Goal: Information Seeking & Learning: Check status

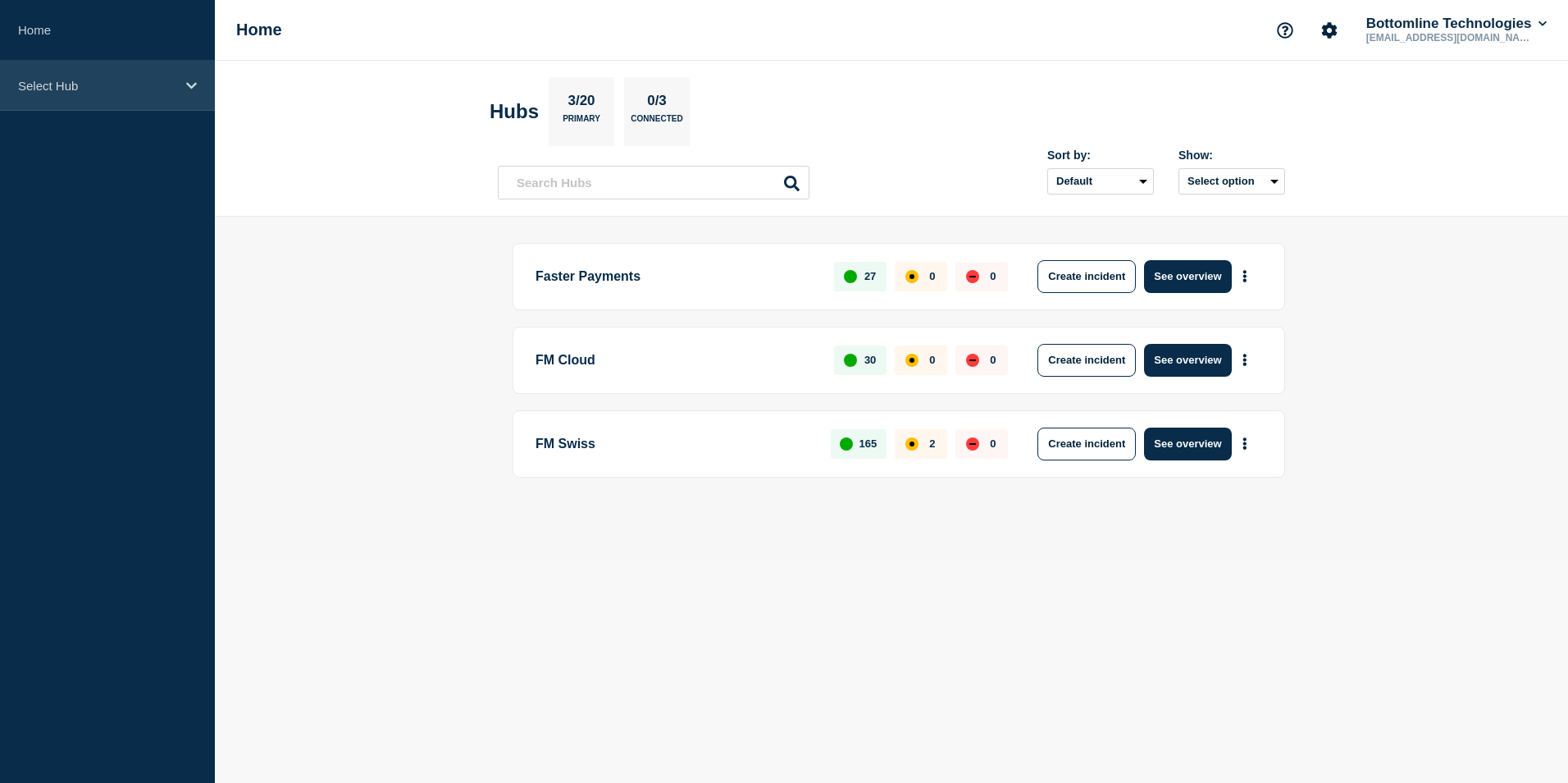
click at [170, 74] on div "Select Hub" at bounding box center [108, 86] width 215 height 50
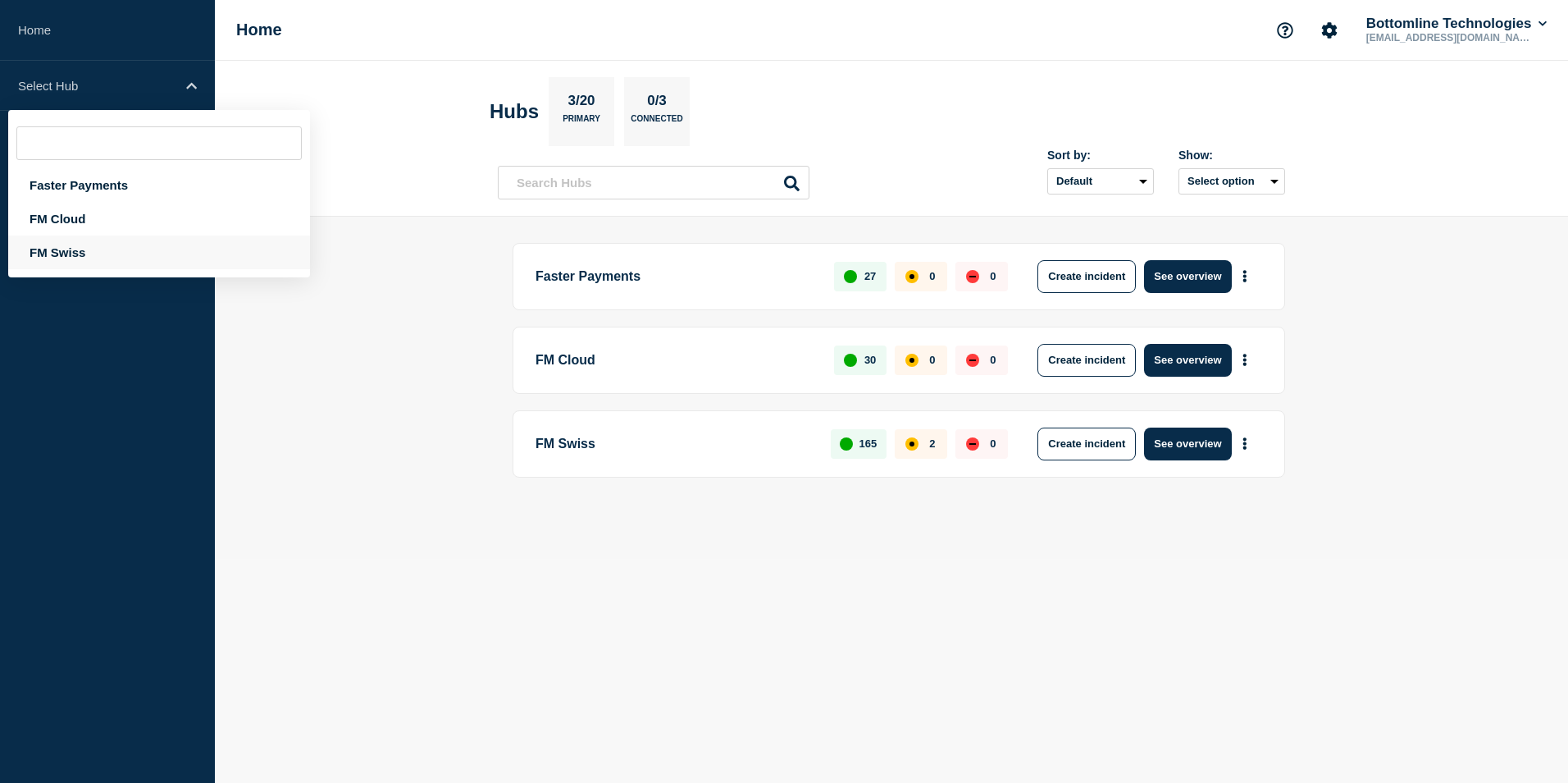
click at [91, 252] on div "FM Swiss" at bounding box center [159, 252] width 302 height 34
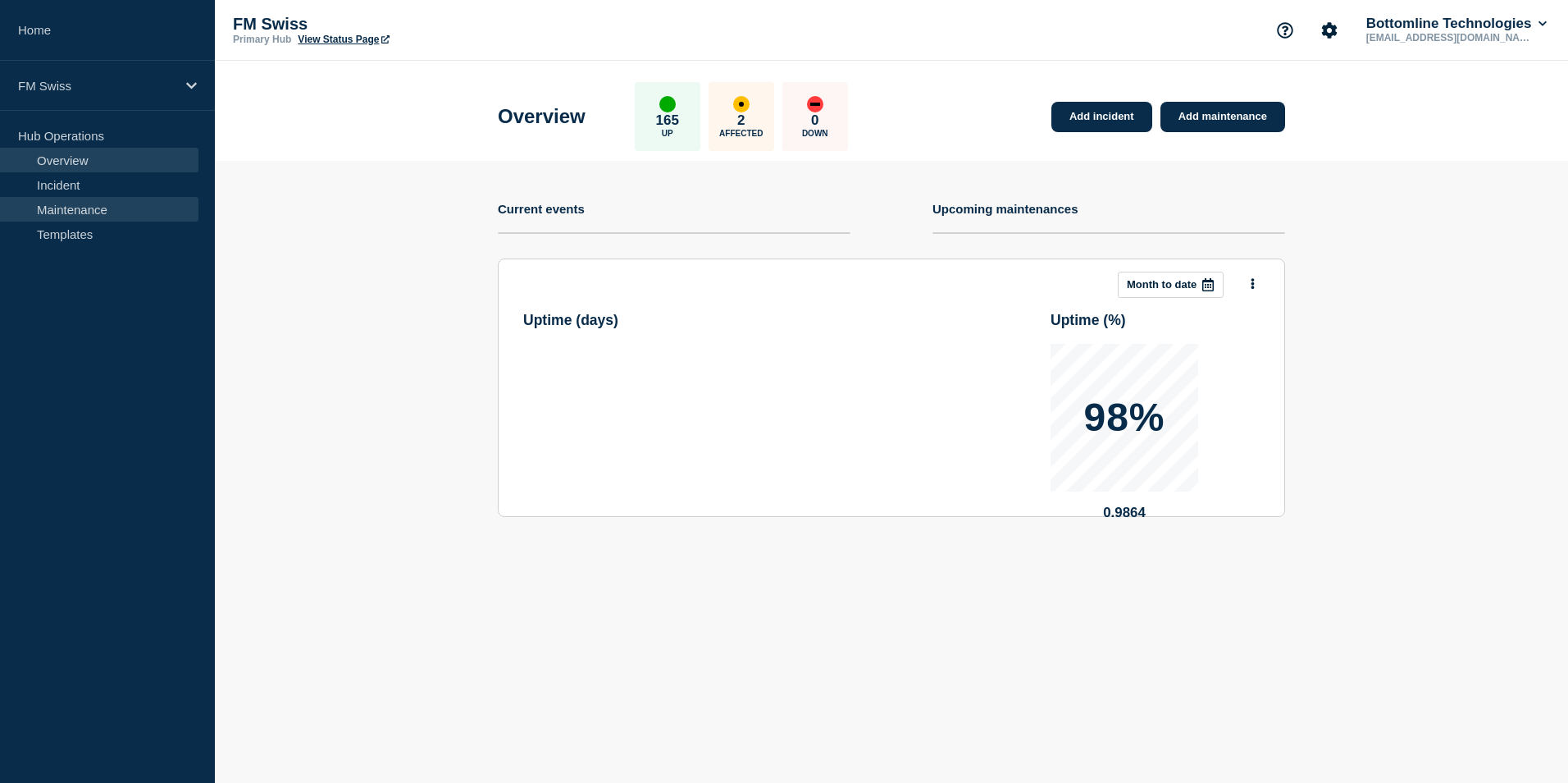
click at [62, 213] on link "Maintenance" at bounding box center [99, 208] width 198 height 24
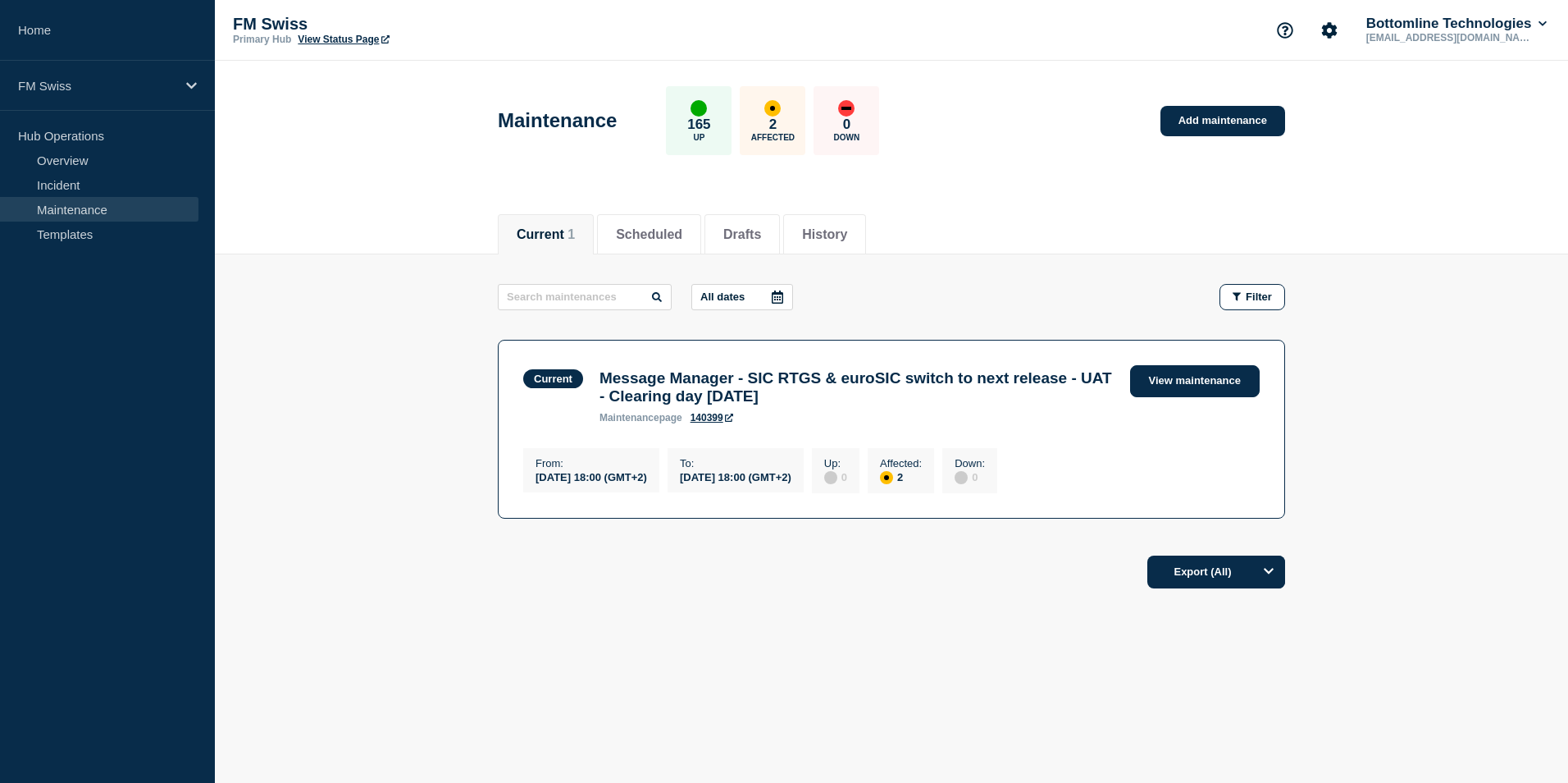
click at [1228, 377] on link "View maintenance" at bounding box center [1195, 381] width 129 height 32
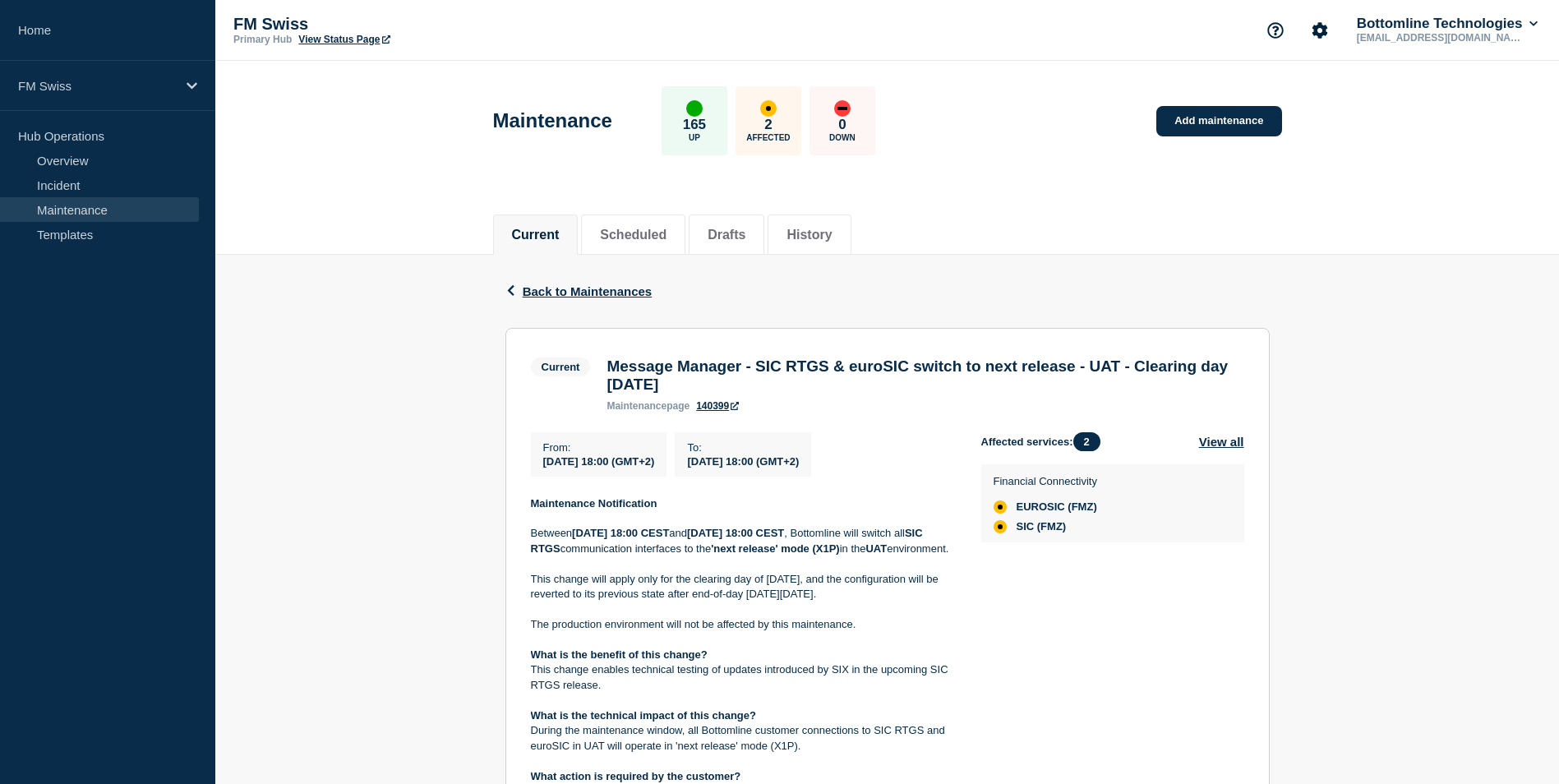
click at [802, 556] on p "Between [DATE] 18:00 CEST and [DATE] 18:00 CEST , Bottomline will switch all SI…" at bounding box center [743, 541] width 424 height 30
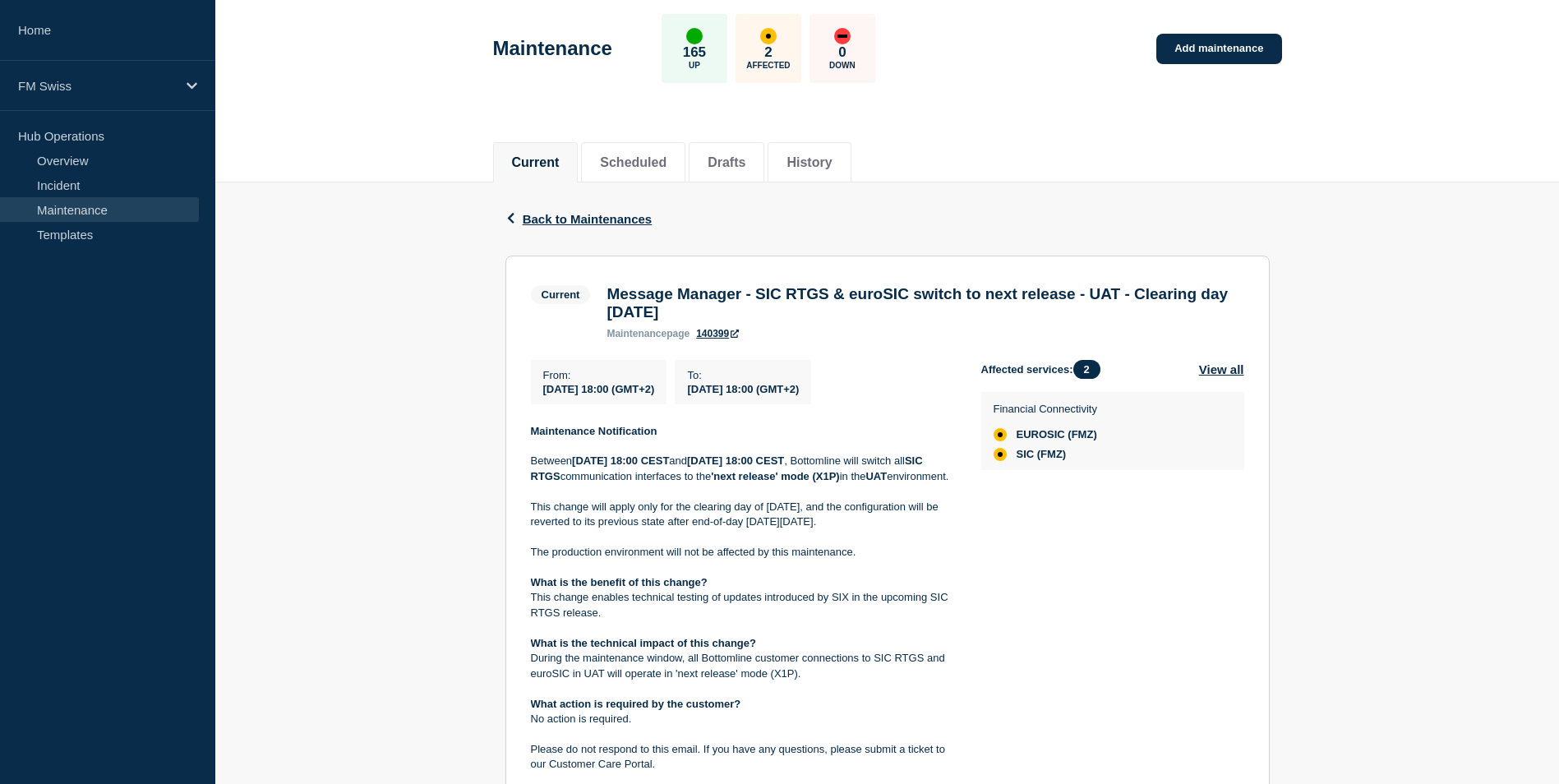
scroll to position [164, 0]
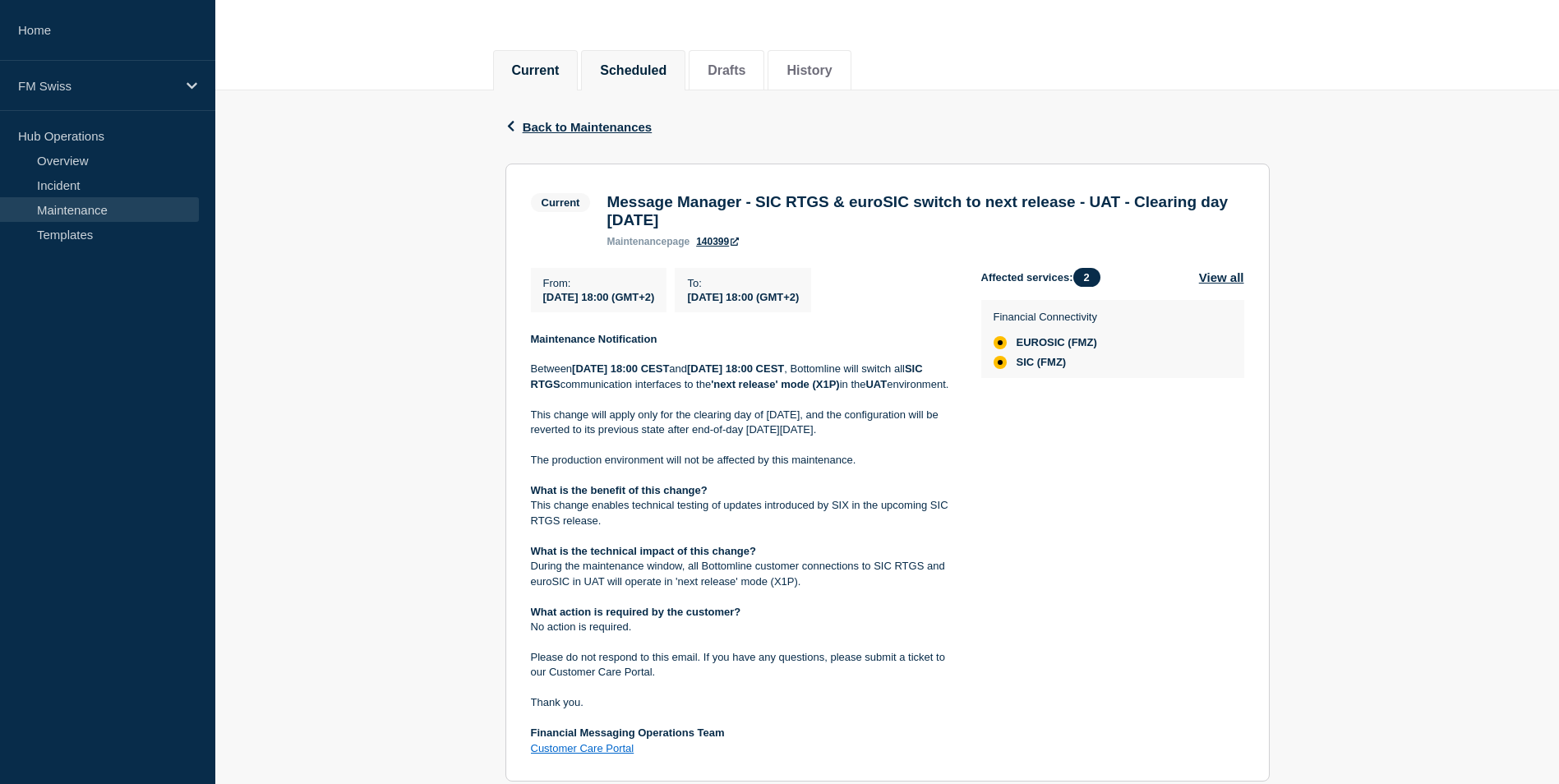
click at [685, 64] on li "Scheduled" at bounding box center [633, 71] width 104 height 40
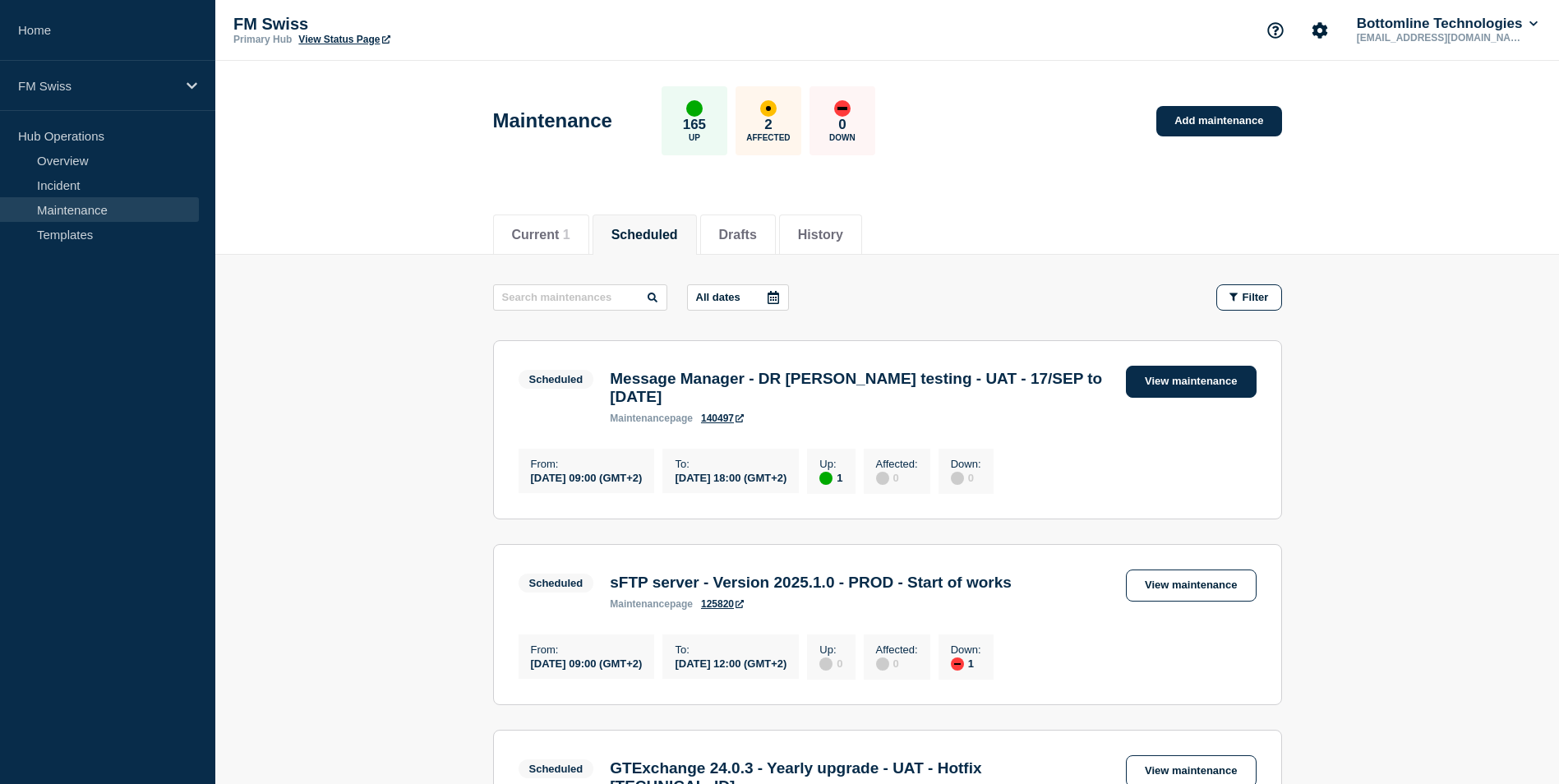
click at [1214, 384] on link "View maintenance" at bounding box center [1190, 382] width 130 height 32
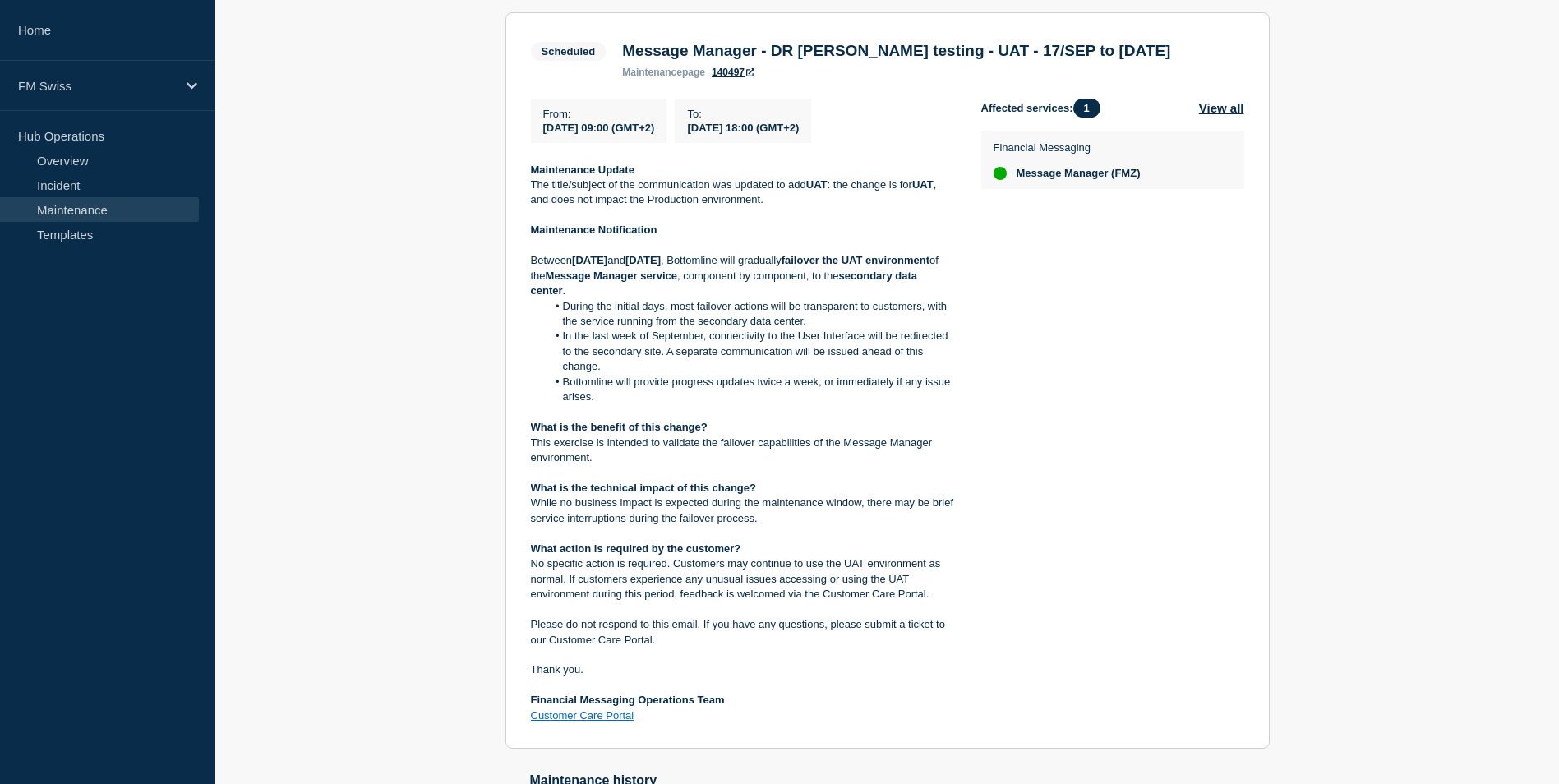
scroll to position [329, 0]
